Goal: Task Accomplishment & Management: Use online tool/utility

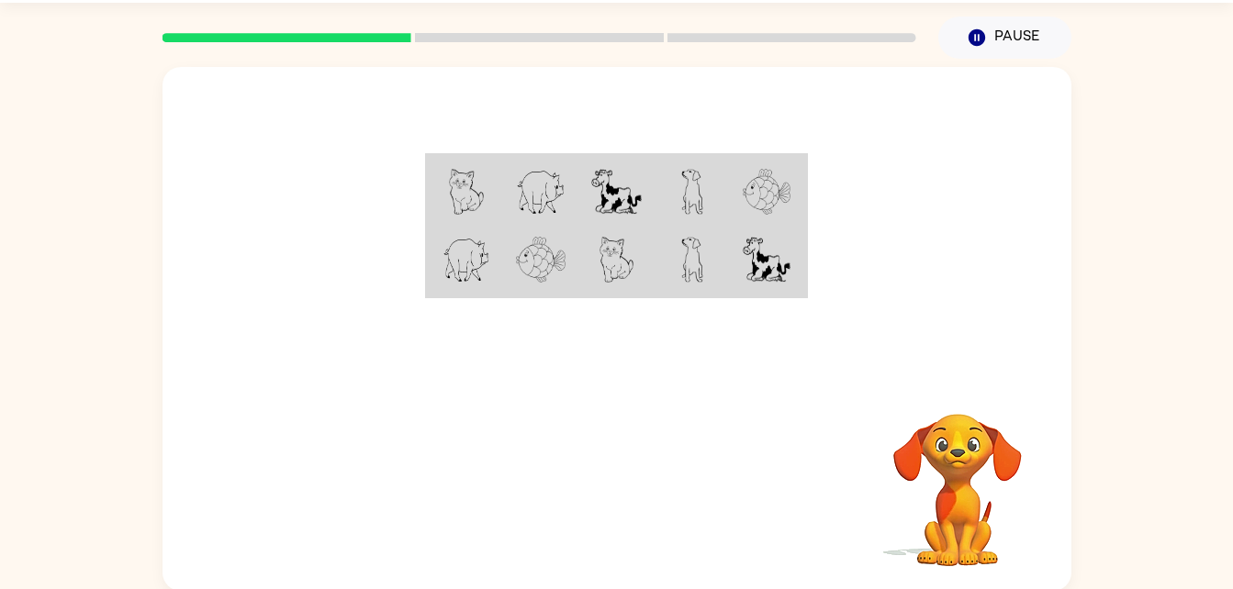
scroll to position [56, 0]
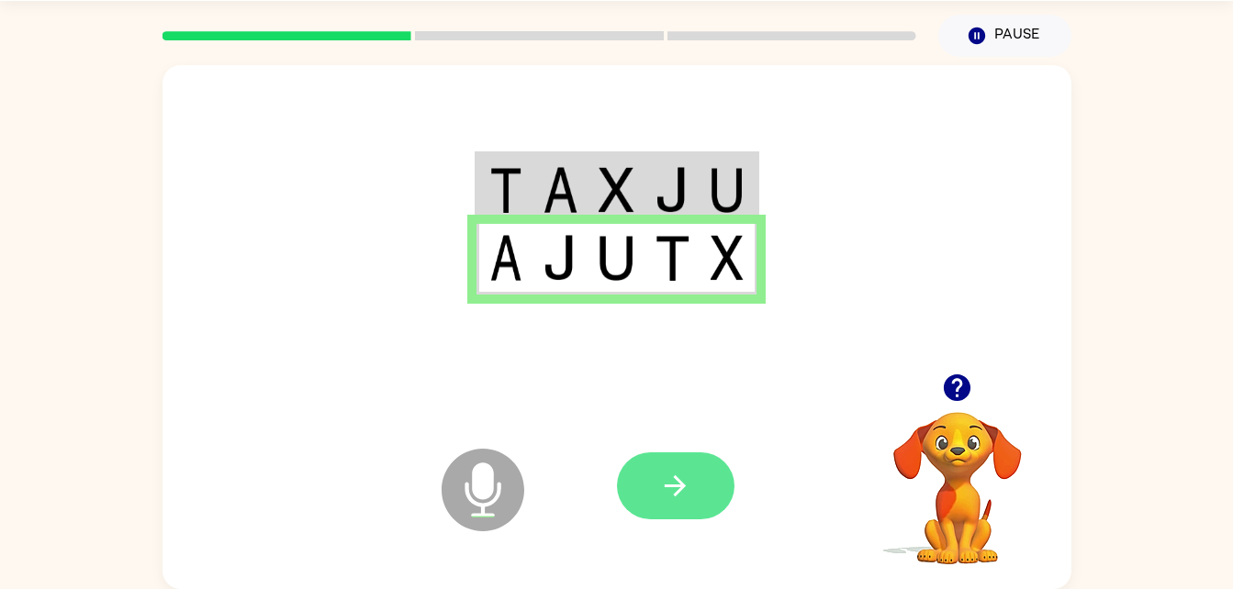
click at [686, 495] on icon "button" at bounding box center [675, 486] width 32 height 32
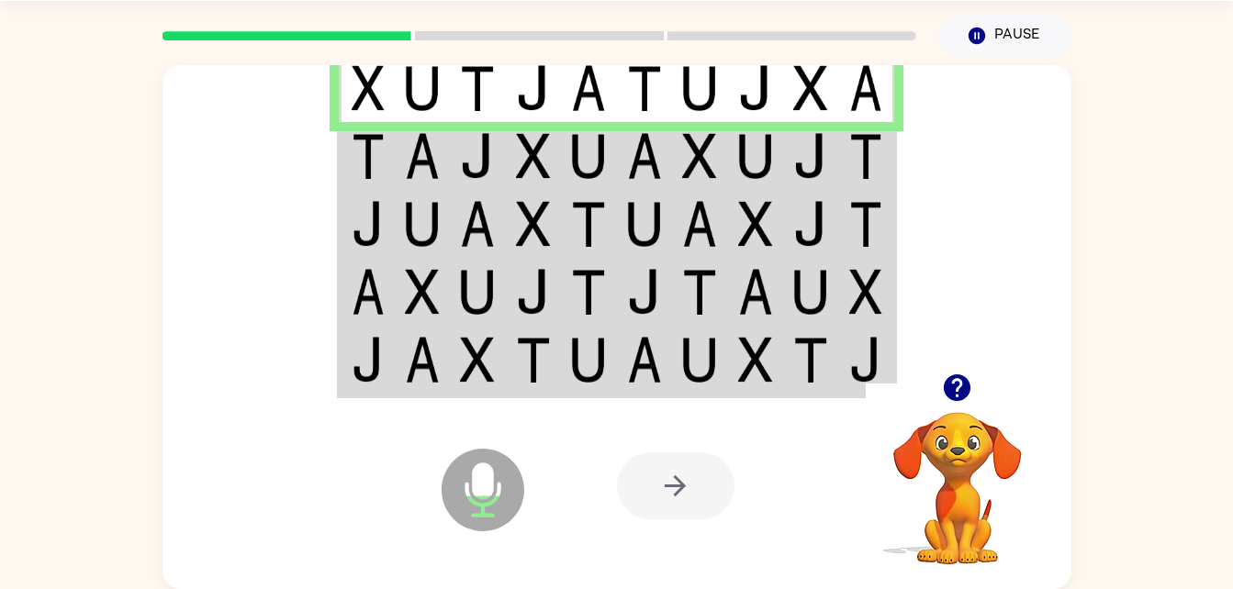
drag, startPoint x: 686, startPoint y: 495, endPoint x: 675, endPoint y: 481, distance: 17.6
click at [675, 481] on div at bounding box center [675, 485] width 117 height 67
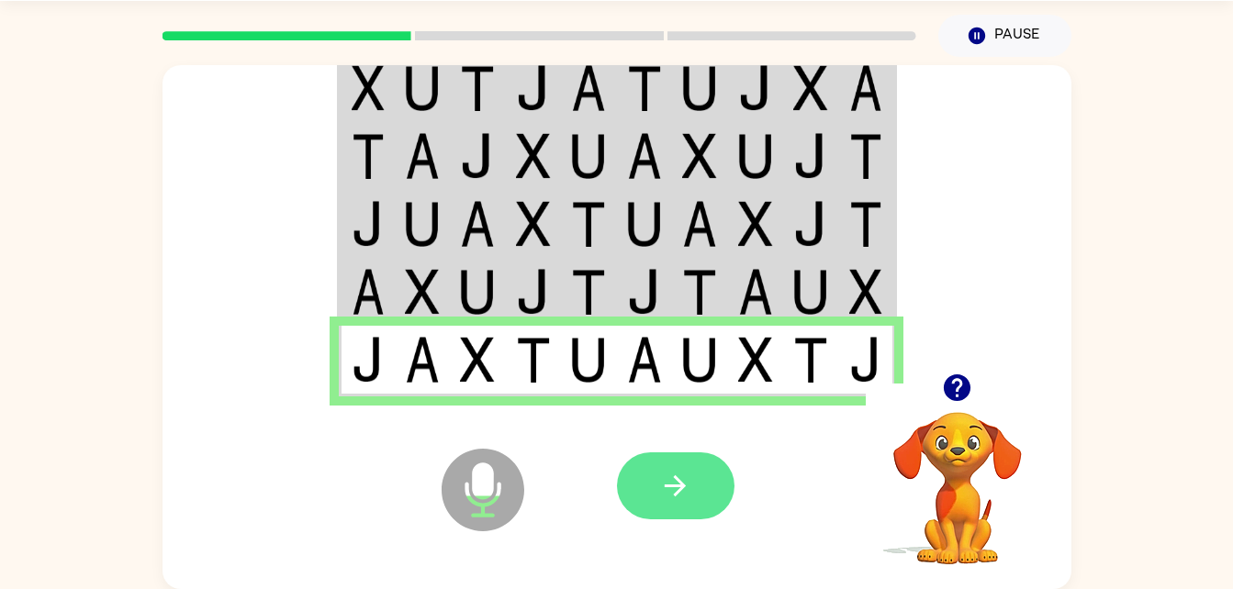
click at [644, 474] on button "button" at bounding box center [675, 485] width 117 height 67
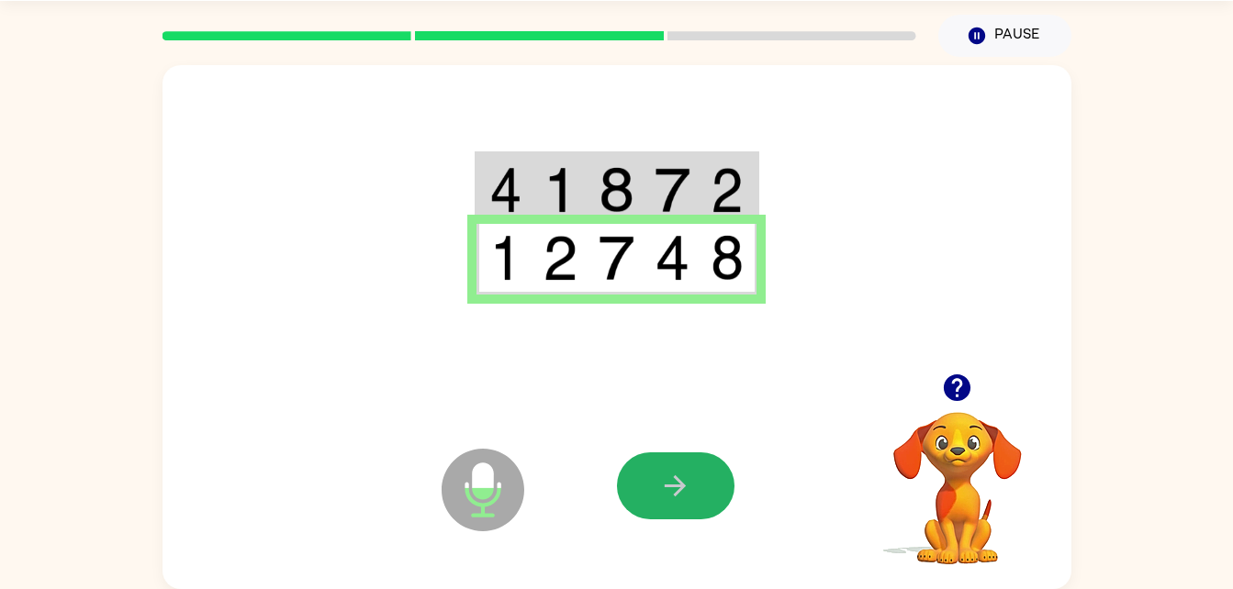
click at [644, 474] on button "button" at bounding box center [675, 485] width 117 height 67
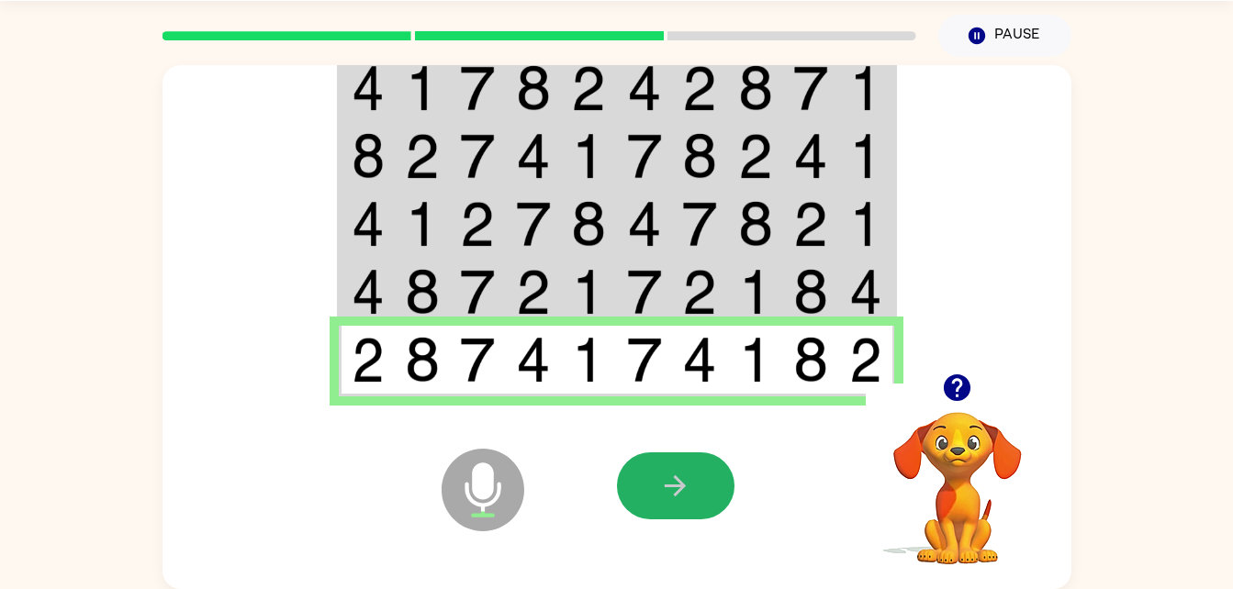
click at [644, 474] on button "button" at bounding box center [675, 485] width 117 height 67
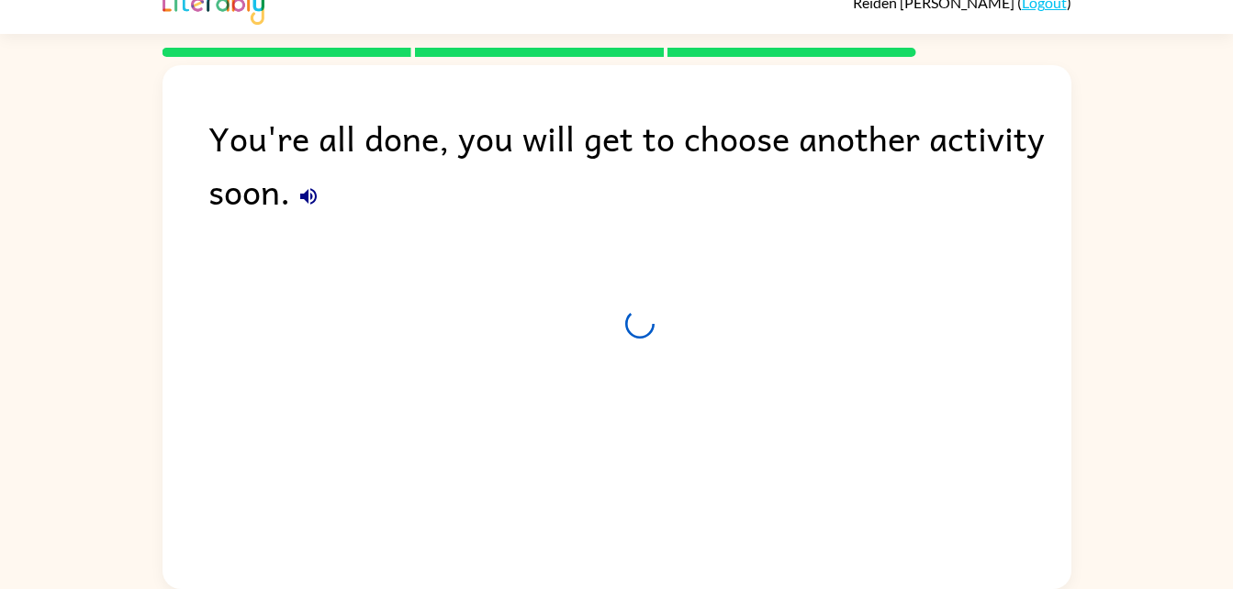
scroll to position [23, 0]
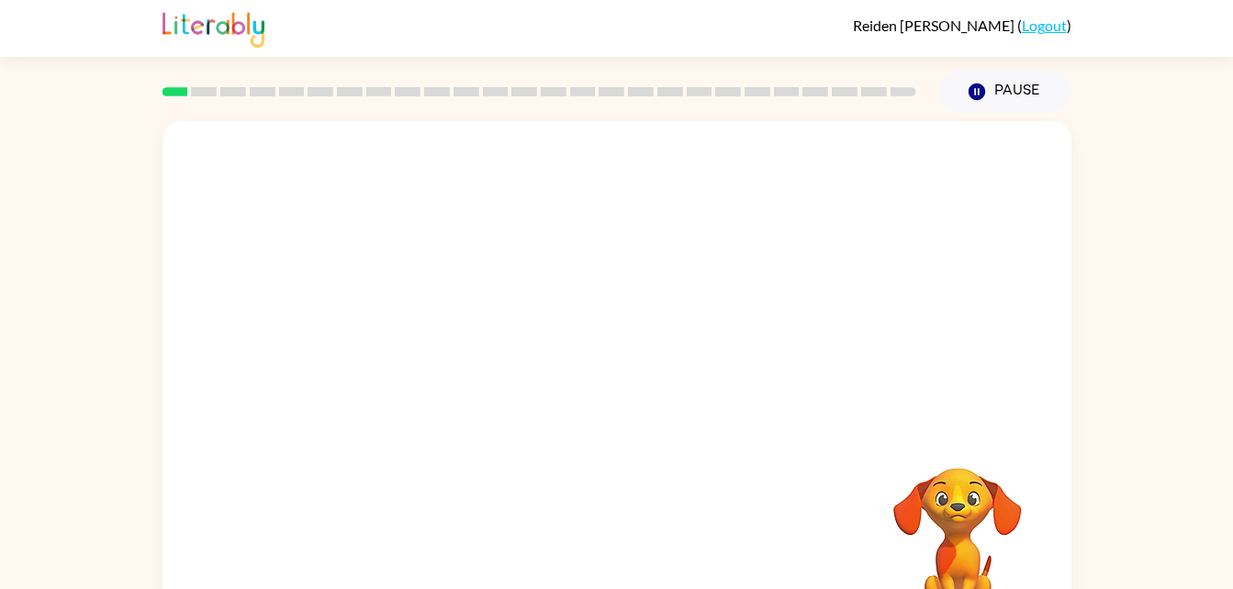
scroll to position [56, 0]
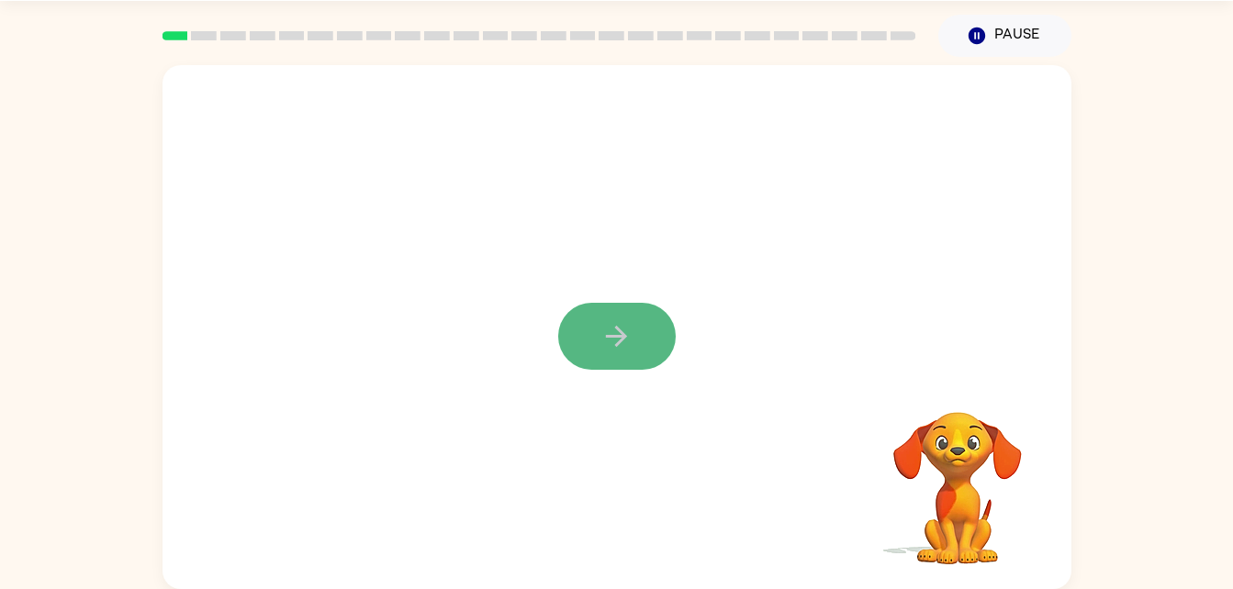
click at [602, 363] on button "button" at bounding box center [616, 336] width 117 height 67
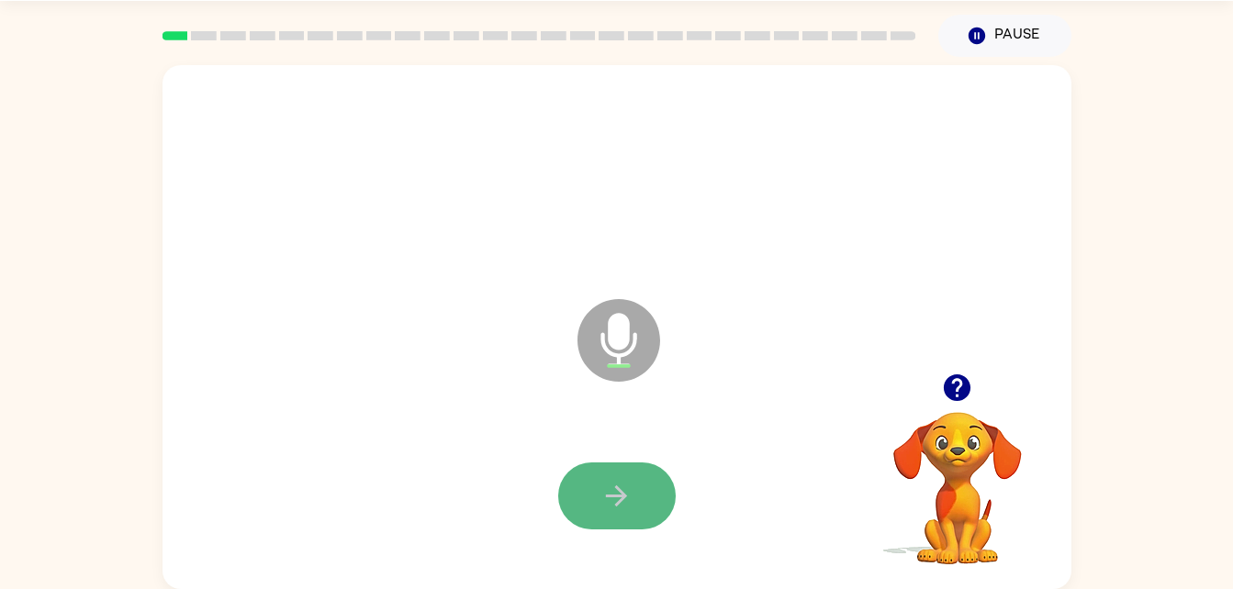
click at [619, 493] on icon "button" at bounding box center [616, 496] width 32 height 32
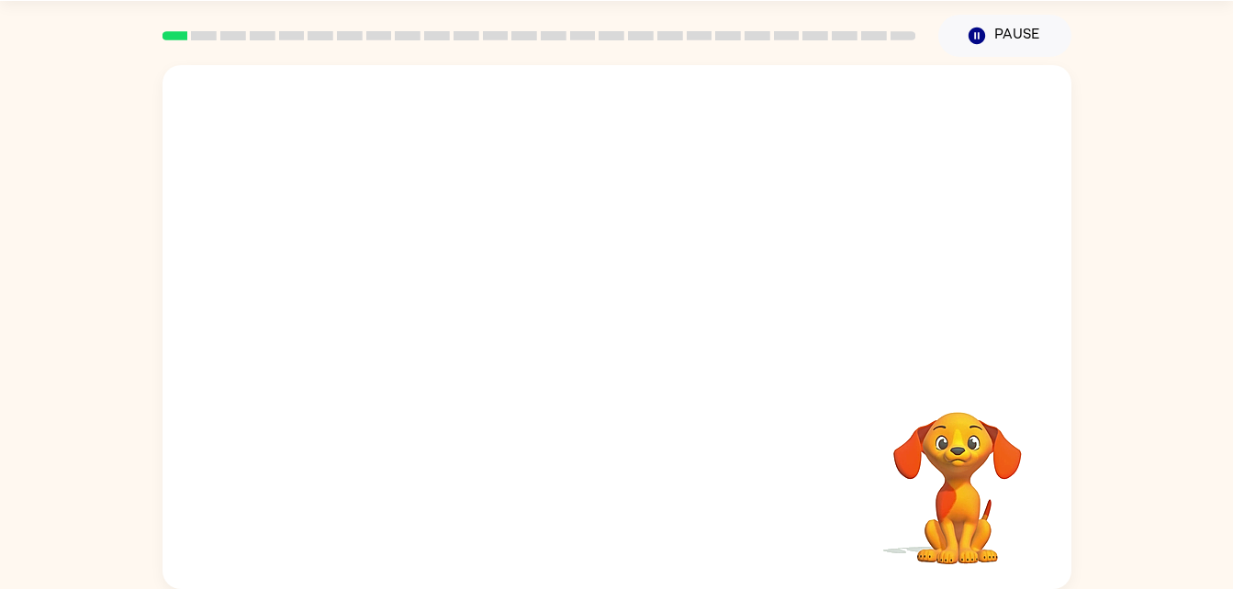
click at [581, 334] on div at bounding box center [617, 337] width 872 height 151
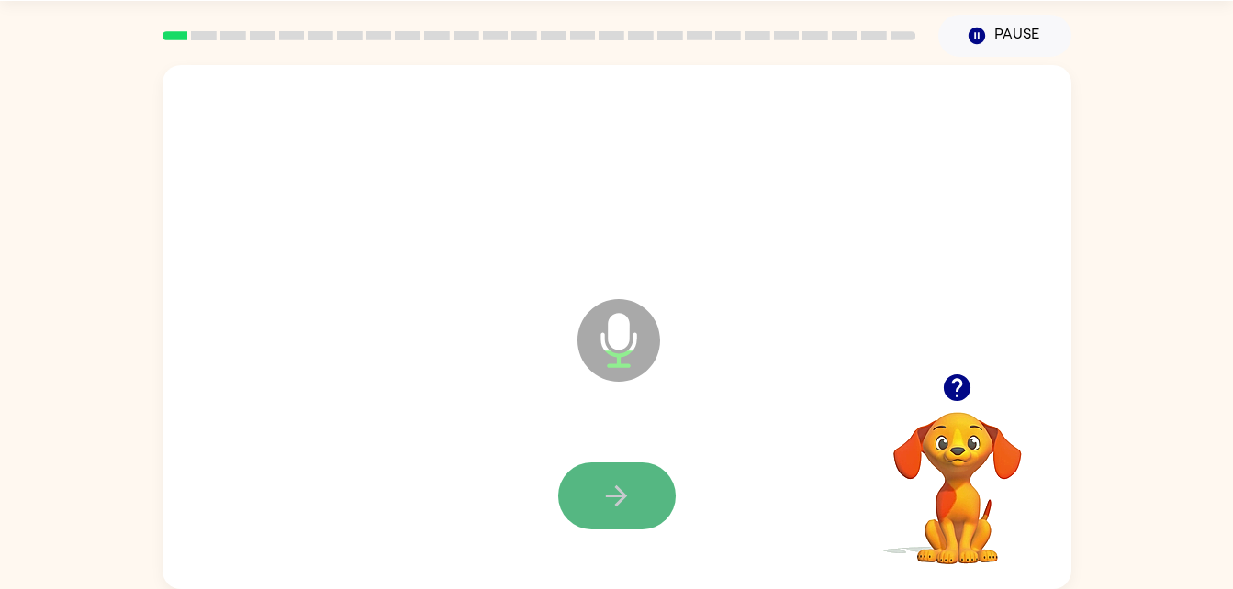
click at [649, 490] on button "button" at bounding box center [616, 496] width 117 height 67
